Goal: Transaction & Acquisition: Purchase product/service

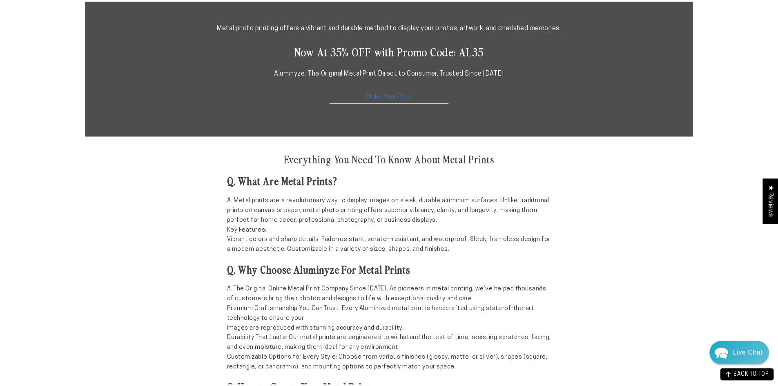
scroll to position [531, 0]
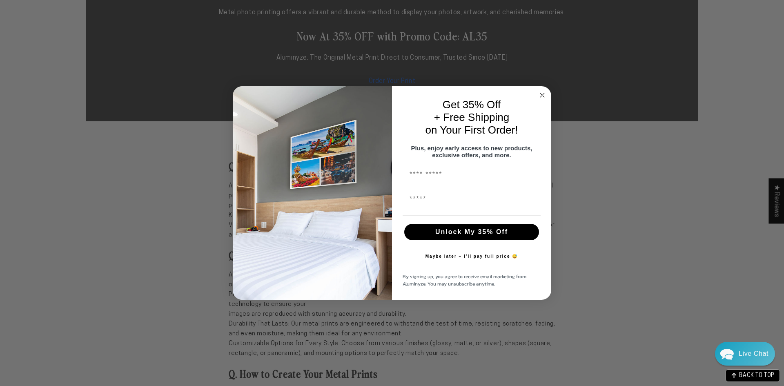
click at [542, 92] on circle "Close dialog" at bounding box center [542, 94] width 9 height 9
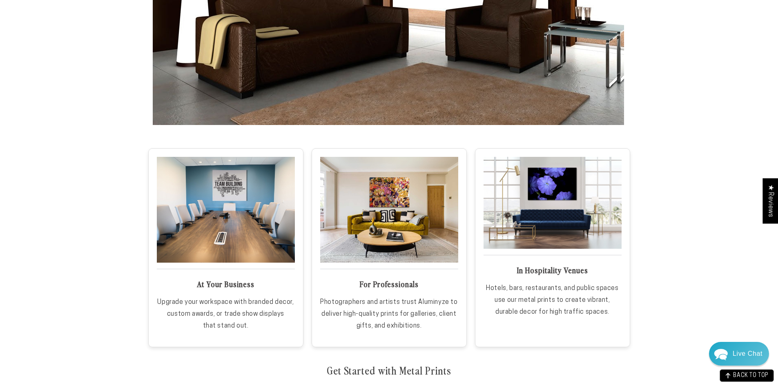
scroll to position [1306, 0]
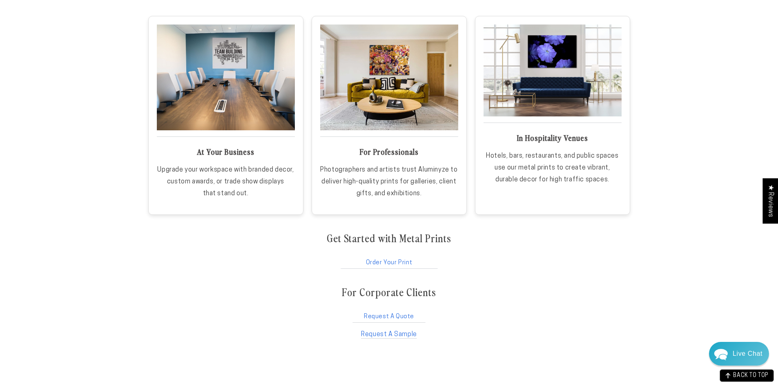
click at [388, 262] on link "Order Your Print" at bounding box center [389, 261] width 100 height 16
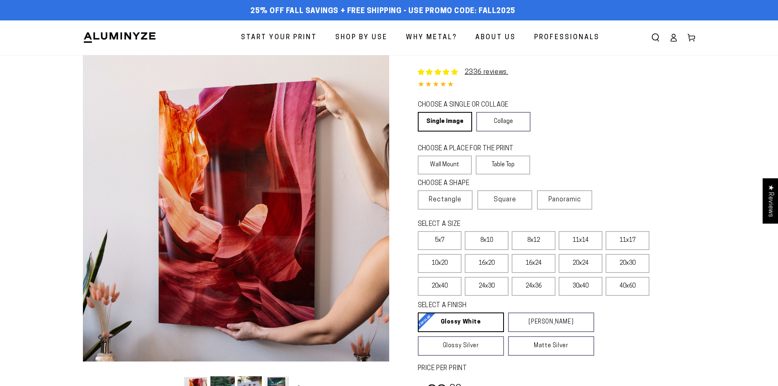
select select "**********"
click at [569, 198] on span "Panoramic" at bounding box center [564, 199] width 33 height 7
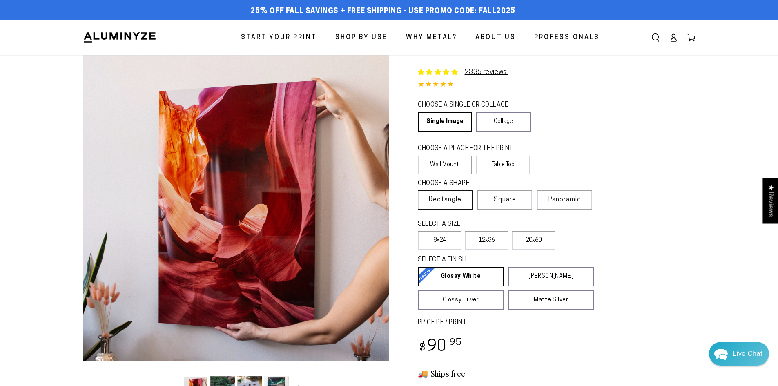
click at [451, 202] on span "Rectangle" at bounding box center [445, 200] width 33 height 10
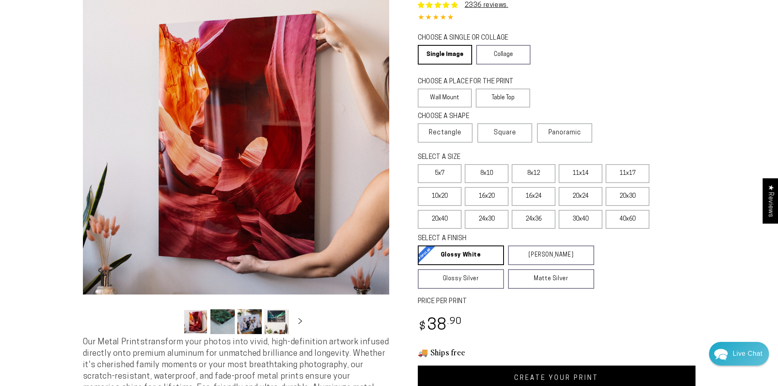
scroll to position [82, 0]
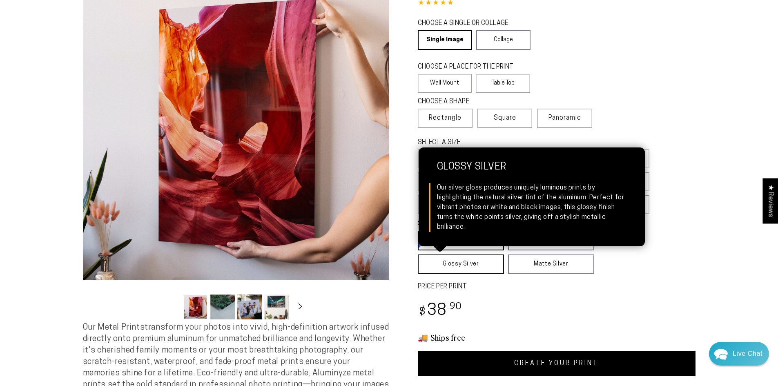
click at [465, 266] on link "Glossy Silver Glossy Silver Our silver gloss produces uniquely luminous prints …" at bounding box center [461, 264] width 86 height 20
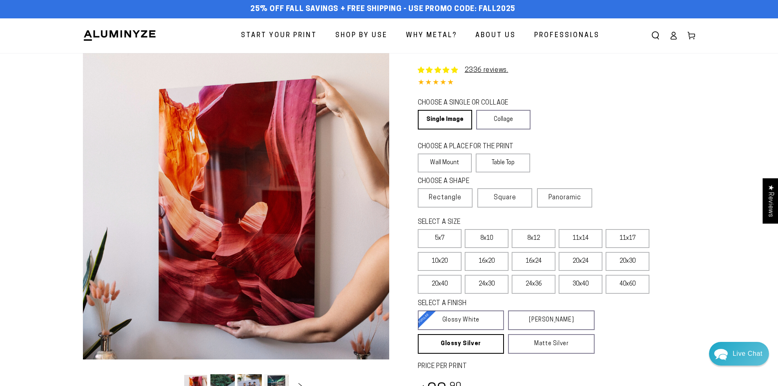
scroll to position [0, 0]
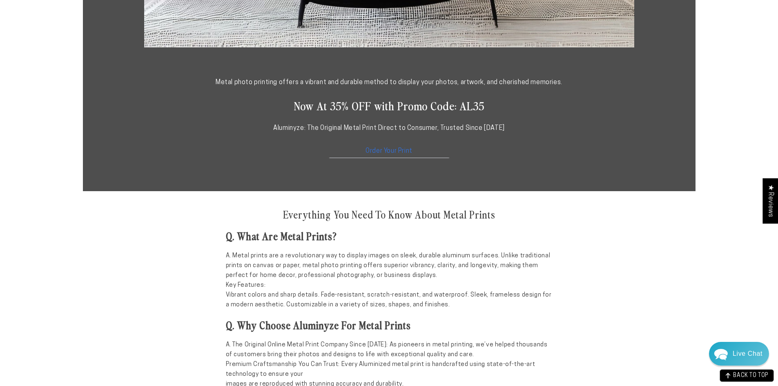
scroll to position [490, 0]
